Goal: Find specific page/section: Find specific page/section

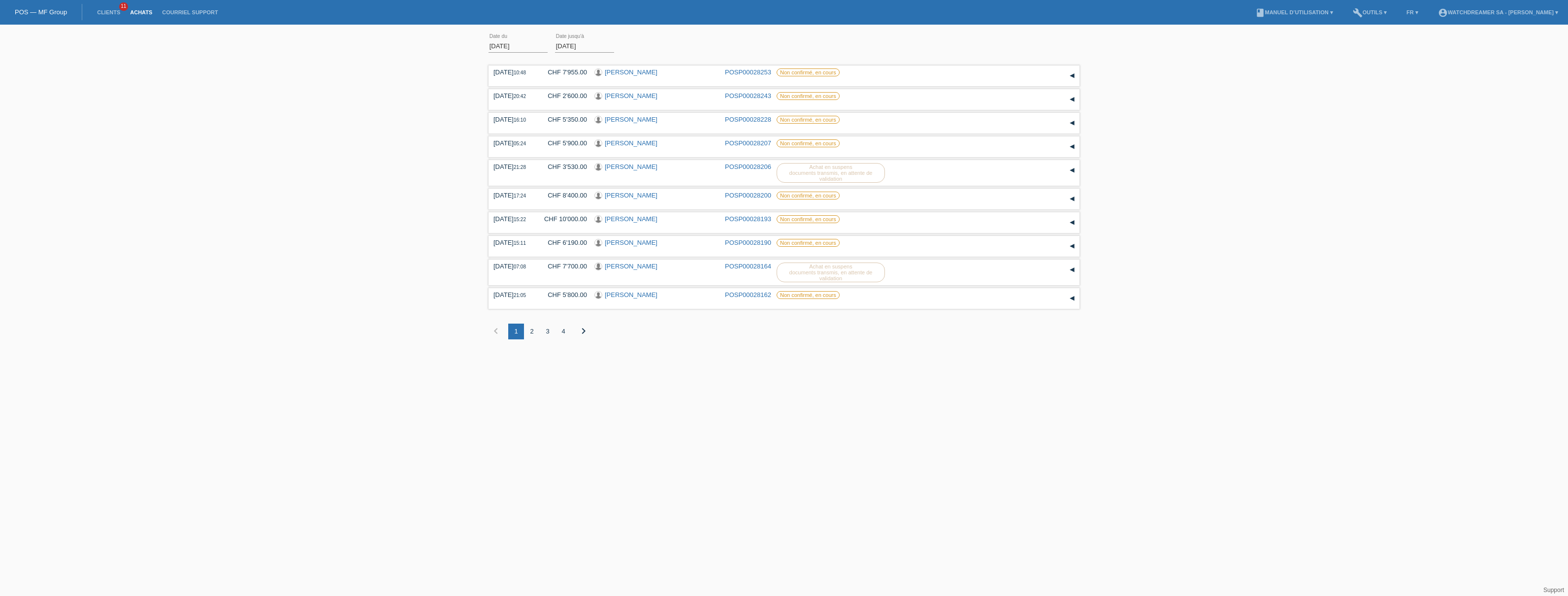
click at [139, 12] on link "Achats" at bounding box center [141, 12] width 32 height 6
click at [536, 322] on div "2" at bounding box center [532, 322] width 16 height 16
click at [517, 319] on div "1" at bounding box center [516, 322] width 16 height 16
click at [530, 321] on div "2" at bounding box center [532, 322] width 16 height 16
click at [514, 322] on div "1" at bounding box center [516, 322] width 16 height 16
